Goal: Information Seeking & Learning: Learn about a topic

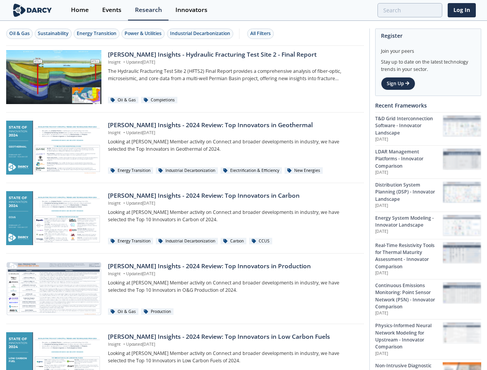
click at [20, 34] on div "Oil & Gas" at bounding box center [19, 33] width 20 height 7
click at [54, 34] on div "Sustainability" at bounding box center [53, 33] width 31 height 7
click at [97, 34] on div "Energy Transition" at bounding box center [97, 33] width 40 height 7
click at [144, 34] on div "Power & Utilities" at bounding box center [143, 33] width 37 height 7
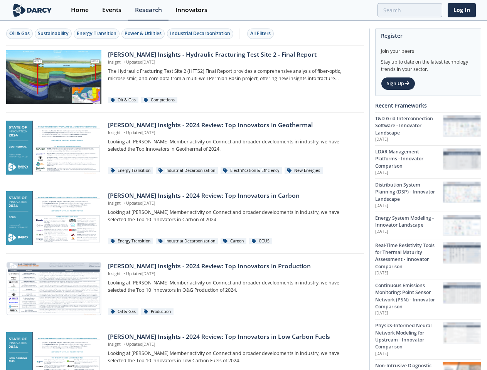
click at [201, 34] on div "Industrial Decarbonization" at bounding box center [200, 33] width 60 height 7
click at [263, 34] on div "All Filters" at bounding box center [260, 33] width 20 height 7
